Goal: Task Accomplishment & Management: Manage account settings

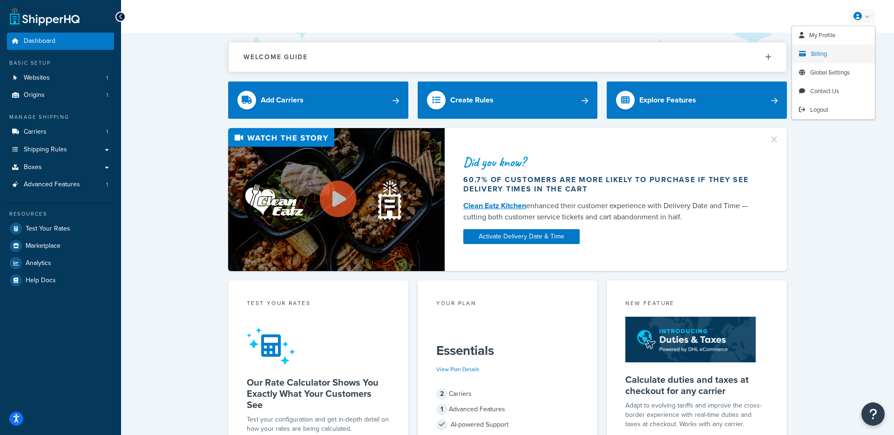
click at [841, 55] on link "Billing" at bounding box center [833, 54] width 83 height 19
drag, startPoint x: 171, startPoint y: 39, endPoint x: 107, endPoint y: 0, distance: 74.7
click at [166, 38] on div "Welcome Guide Recommendations ShipperHQ: An Overview Carrier Setup Shipping Rul…" at bounding box center [507, 380] width 773 height 695
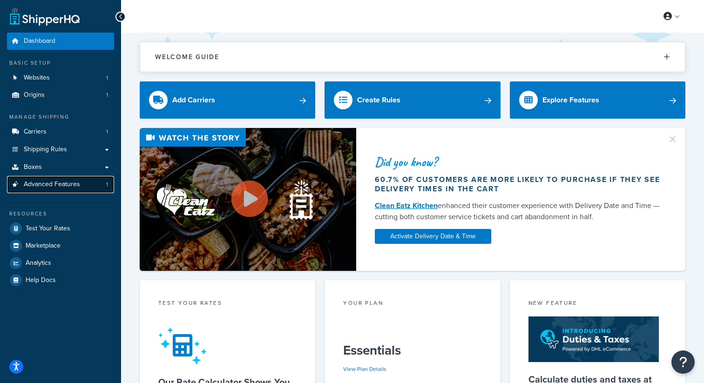
click at [76, 184] on span "Advanced Features" at bounding box center [52, 185] width 56 height 8
